Goal: Transaction & Acquisition: Book appointment/travel/reservation

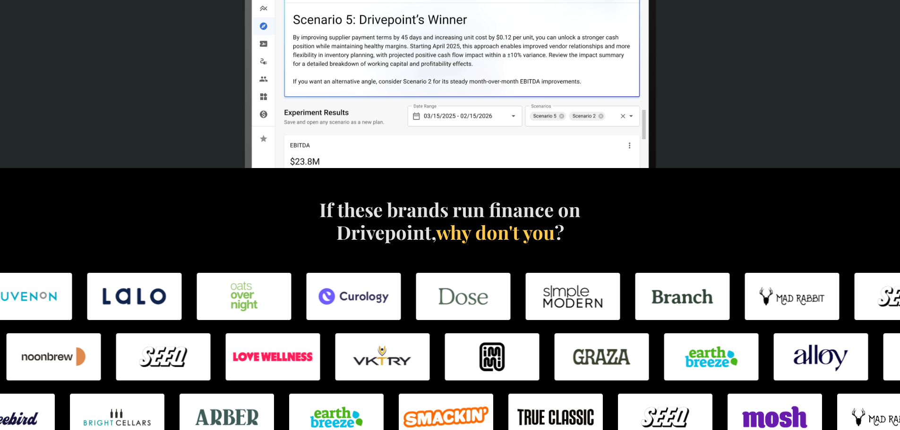
scroll to position [567, 0]
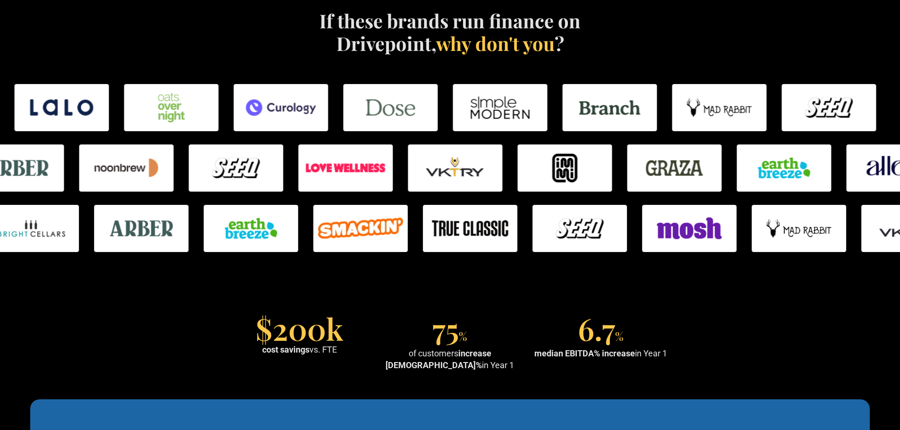
click at [480, 216] on img at bounding box center [470, 228] width 94 height 47
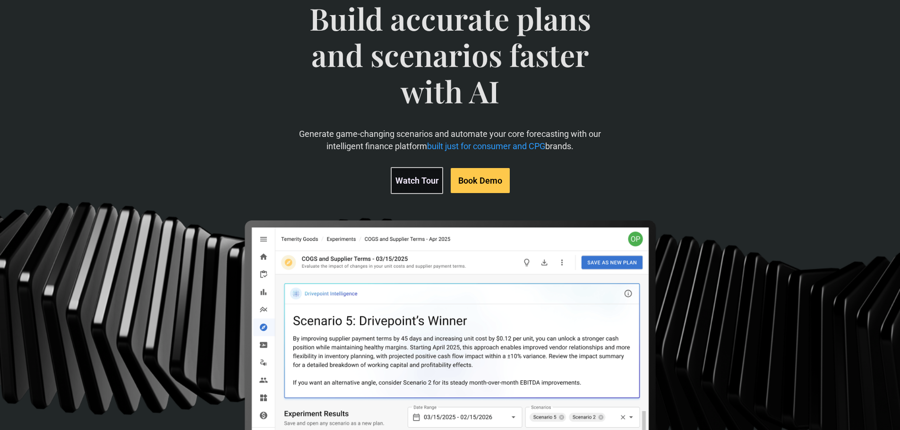
scroll to position [0, 0]
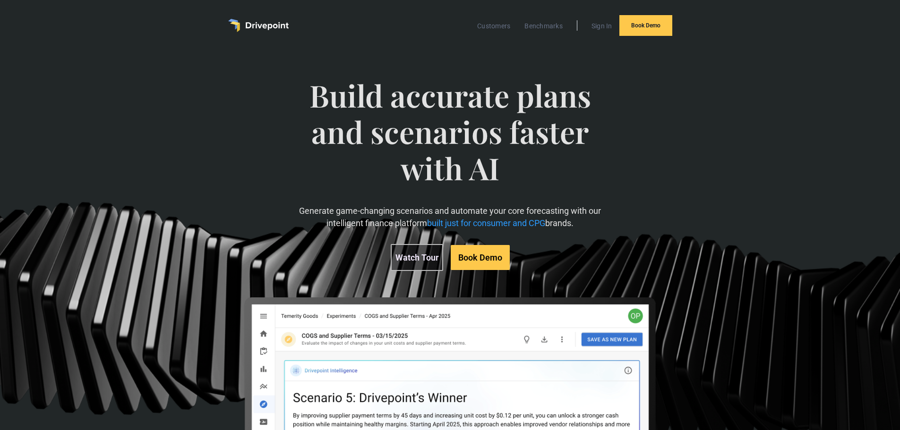
click at [423, 253] on link "Watch Tour" at bounding box center [417, 257] width 52 height 27
click at [421, 259] on link "Watch Tour" at bounding box center [417, 257] width 52 height 27
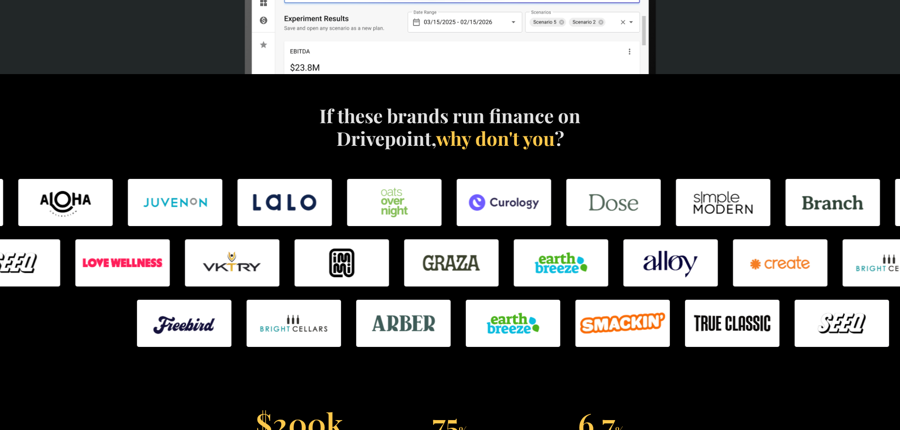
scroll to position [520, 0]
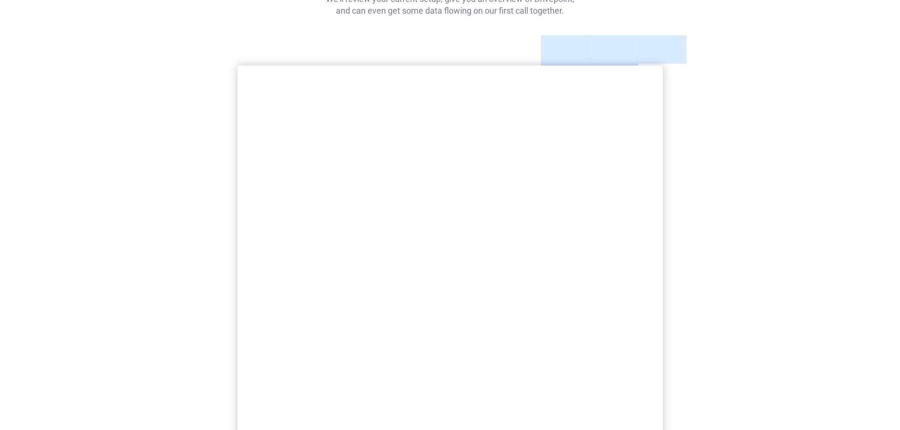
scroll to position [142, 0]
